Goal: Task Accomplishment & Management: Use online tool/utility

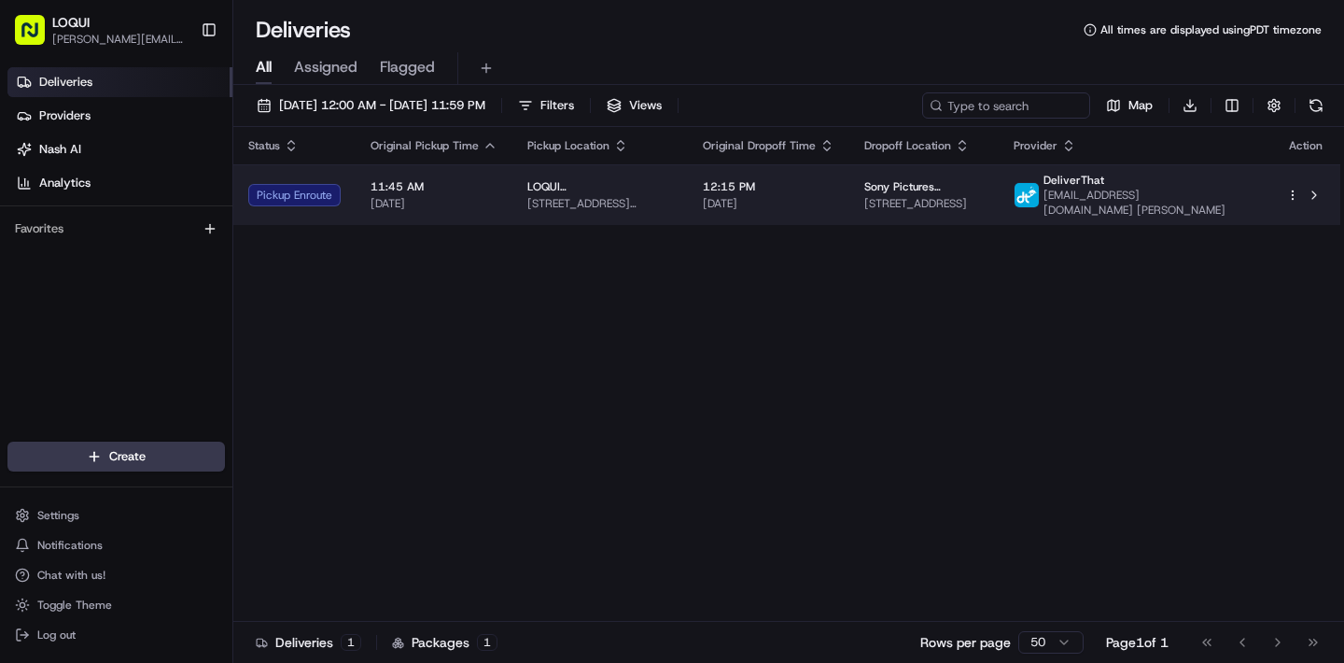
click at [991, 216] on td "Sony Pictures Animation [STREET_ADDRESS]" at bounding box center [923, 194] width 149 height 61
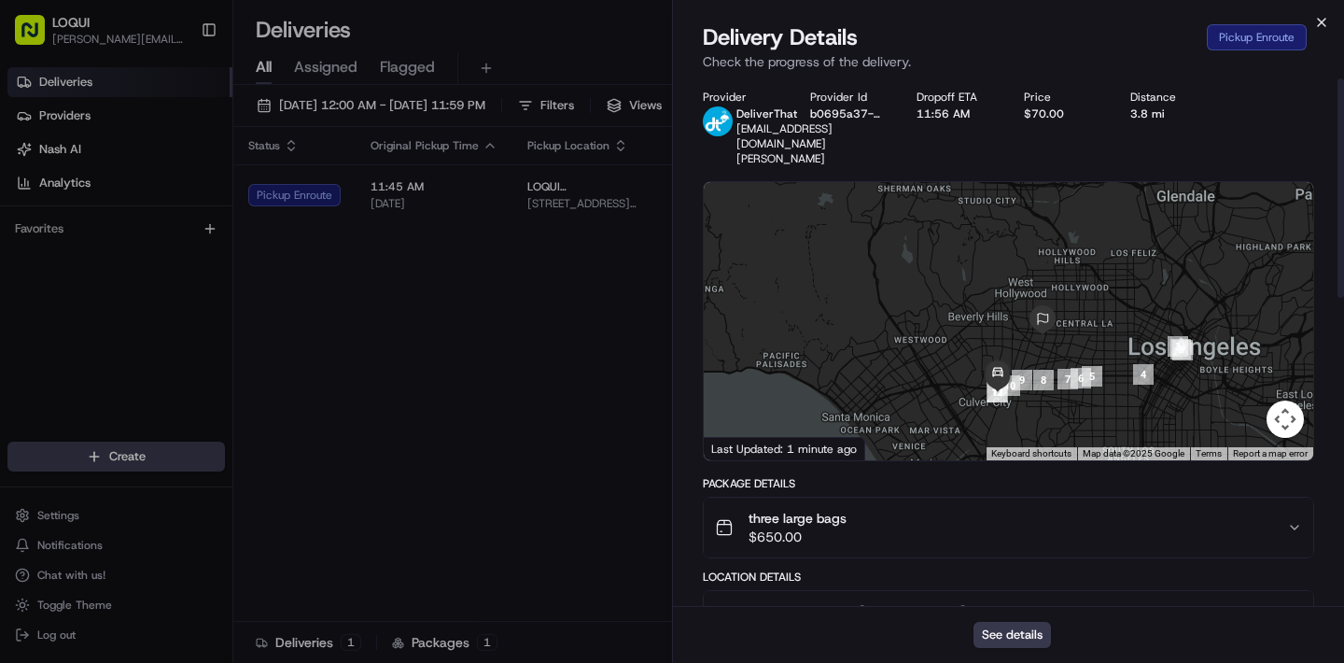
click at [1325, 26] on icon "button" at bounding box center [1321, 22] width 15 height 15
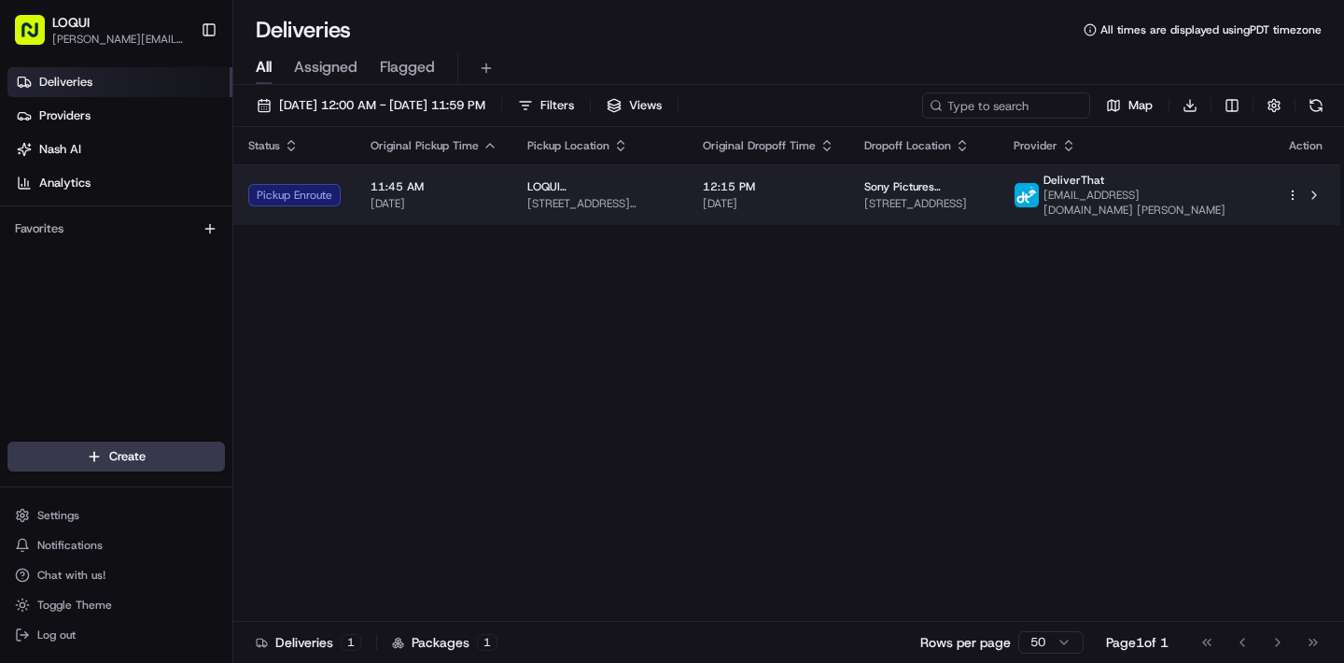
click at [1291, 191] on html "LOQUI [PERSON_NAME][EMAIL_ADDRESS][DOMAIN_NAME] Toggle Sidebar Deliveries Provi…" at bounding box center [672, 331] width 1344 height 663
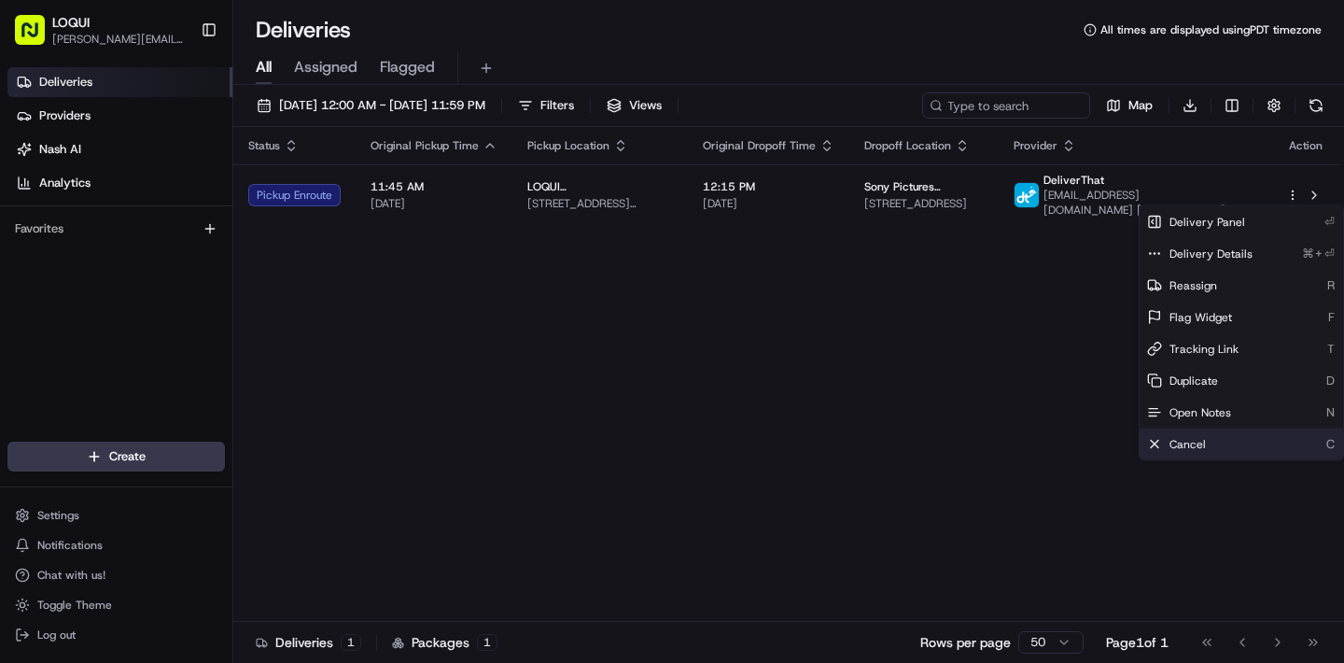
click at [1184, 438] on span "Cancel" at bounding box center [1188, 444] width 36 height 15
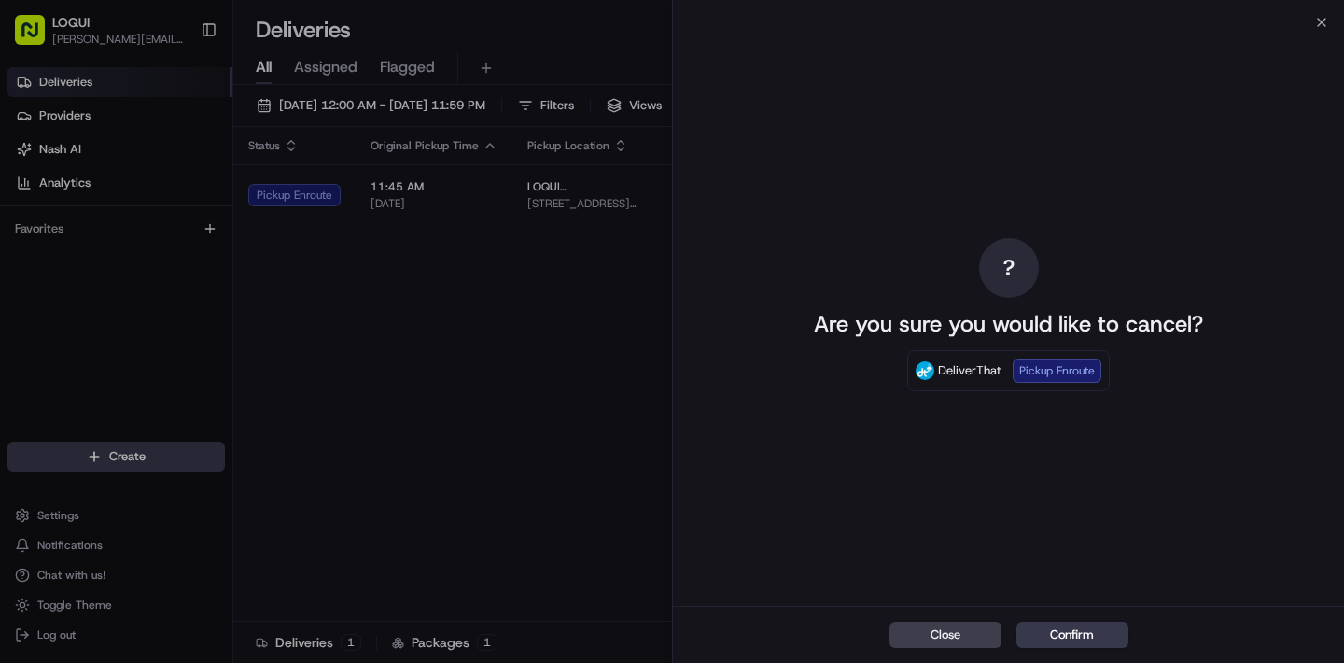
click at [1312, 21] on div "Close ? Are you sure you would like to cancel? DeliverThat Pickup Enroute Close…" at bounding box center [1008, 331] width 672 height 663
click at [1322, 21] on icon "button" at bounding box center [1321, 22] width 15 height 15
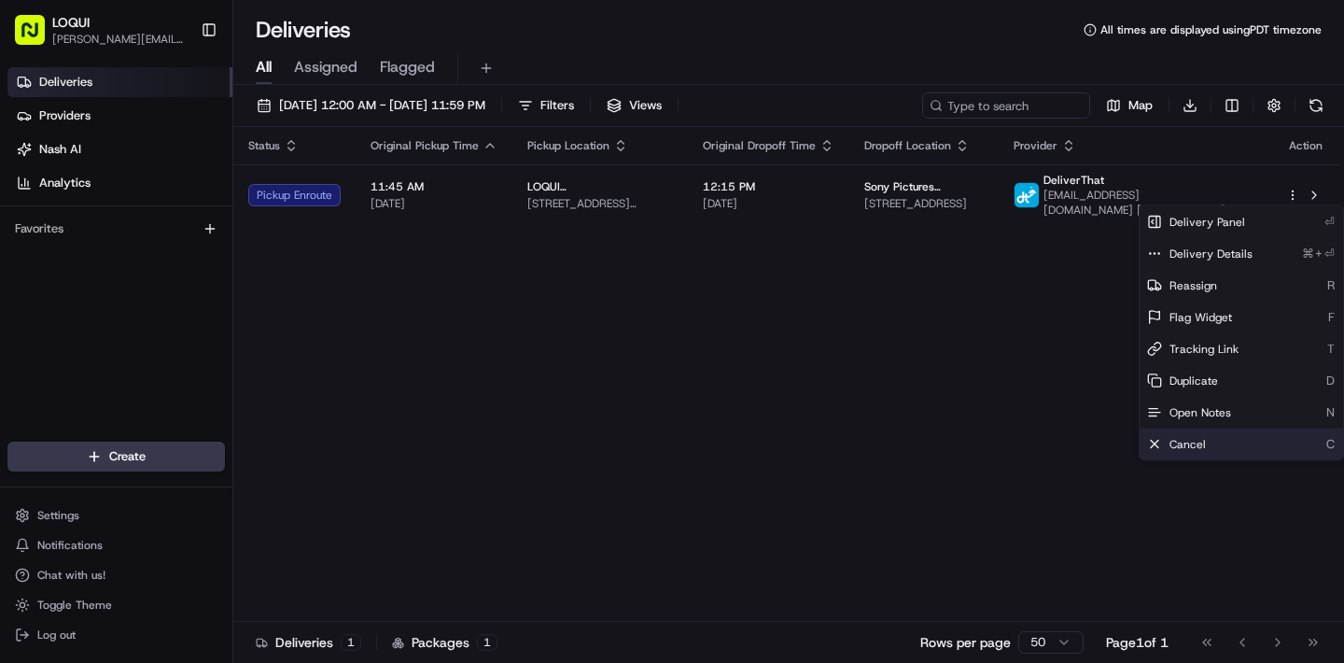
click at [1206, 453] on div "Cancel C" at bounding box center [1241, 444] width 203 height 32
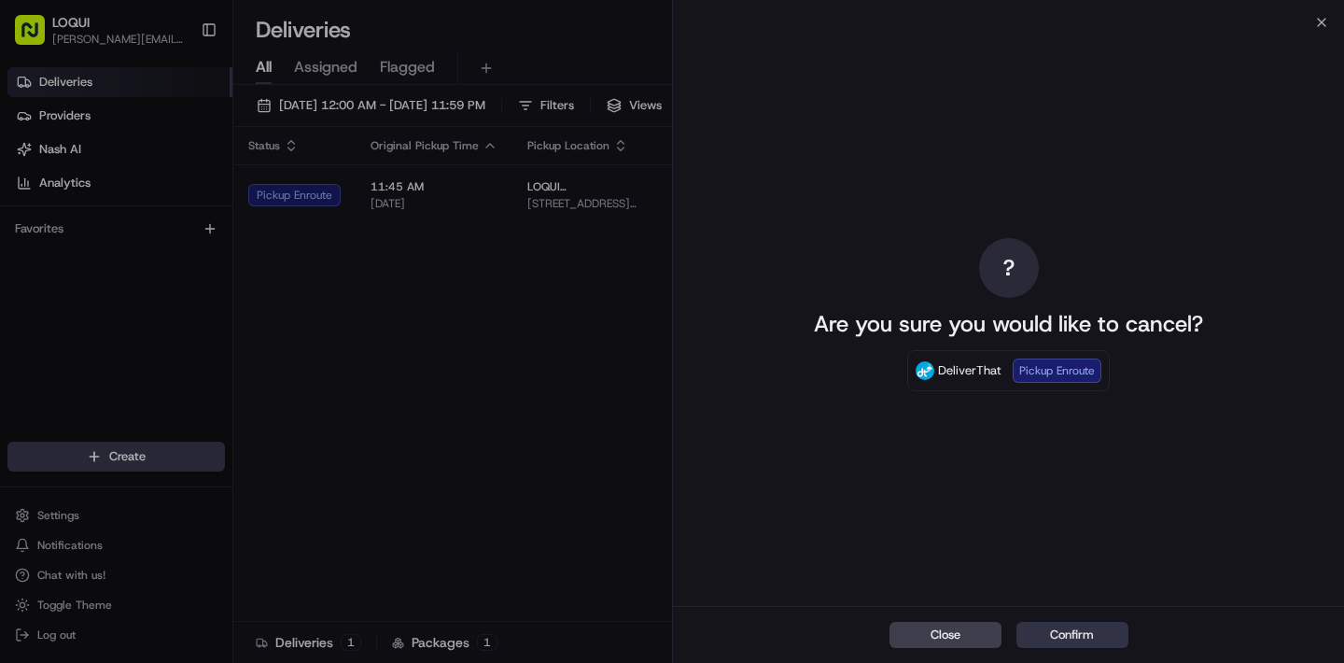
click at [1050, 637] on button "Confirm" at bounding box center [1072, 635] width 112 height 26
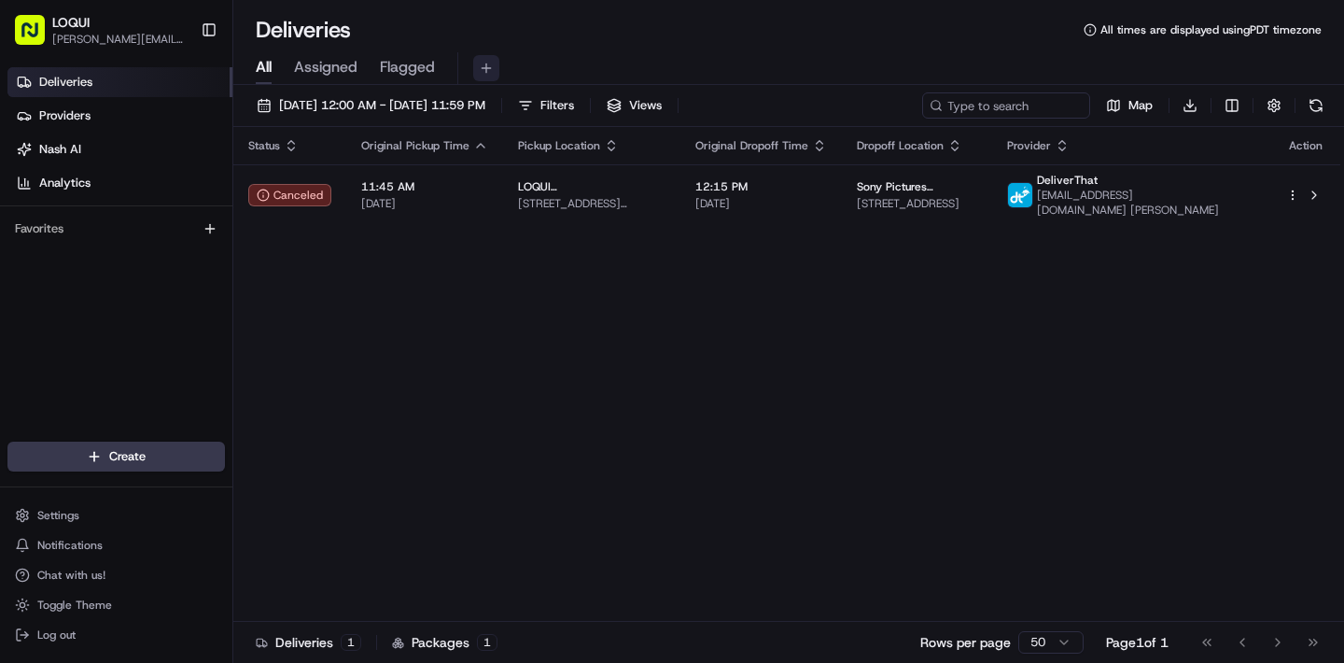
click at [486, 66] on button at bounding box center [486, 68] width 26 height 26
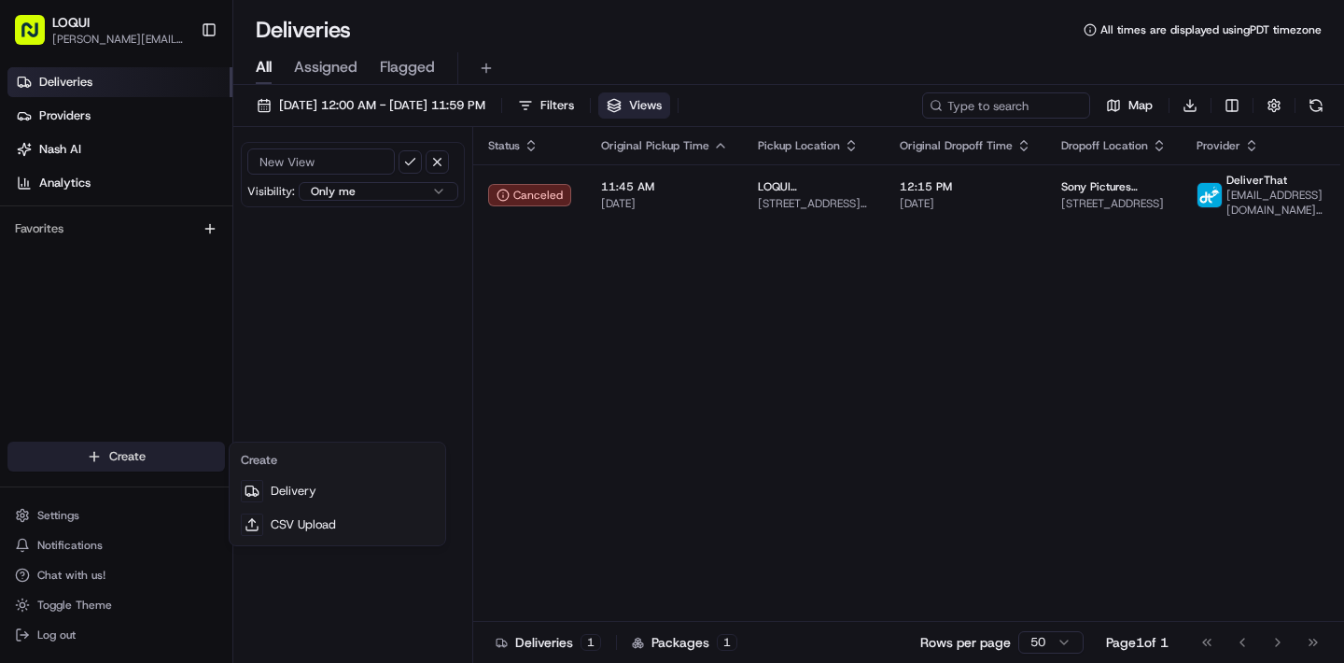
click at [86, 460] on html "LOQUI [PERSON_NAME][EMAIL_ADDRESS][DOMAIN_NAME] Toggle Sidebar Deliveries Provi…" at bounding box center [672, 331] width 1344 height 663
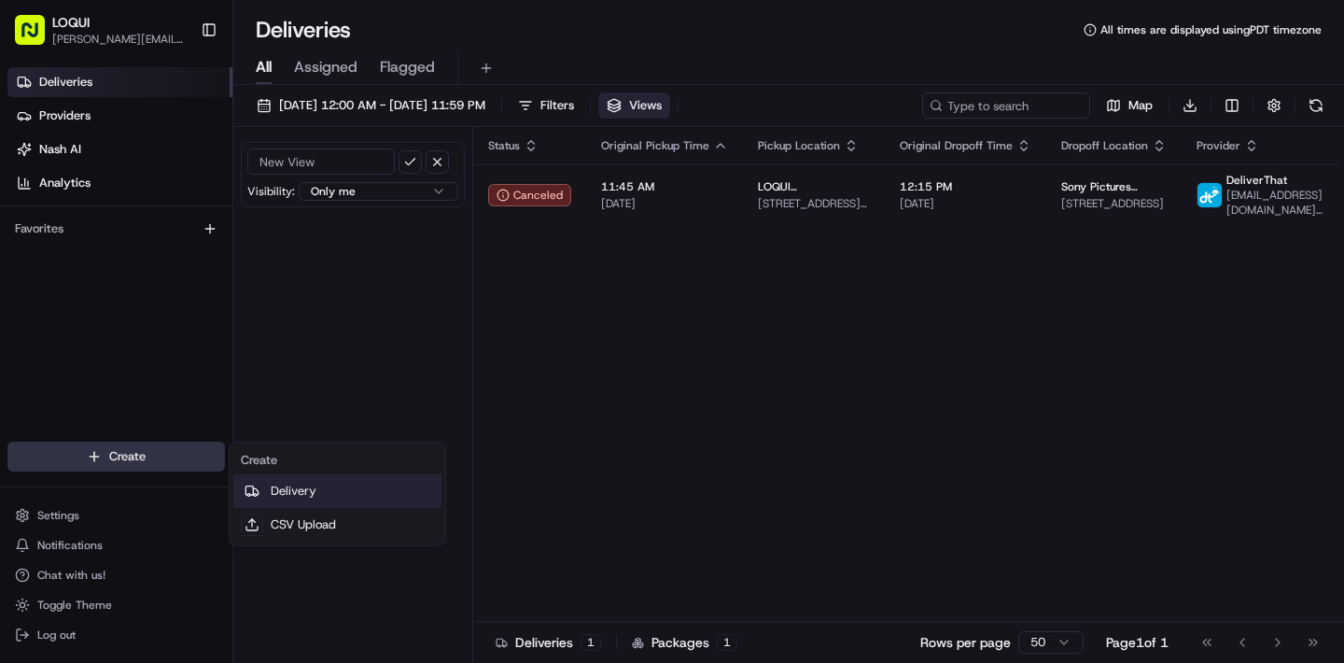
click at [321, 482] on link "Delivery" at bounding box center [337, 491] width 208 height 34
